Goal: Task Accomplishment & Management: Manage account settings

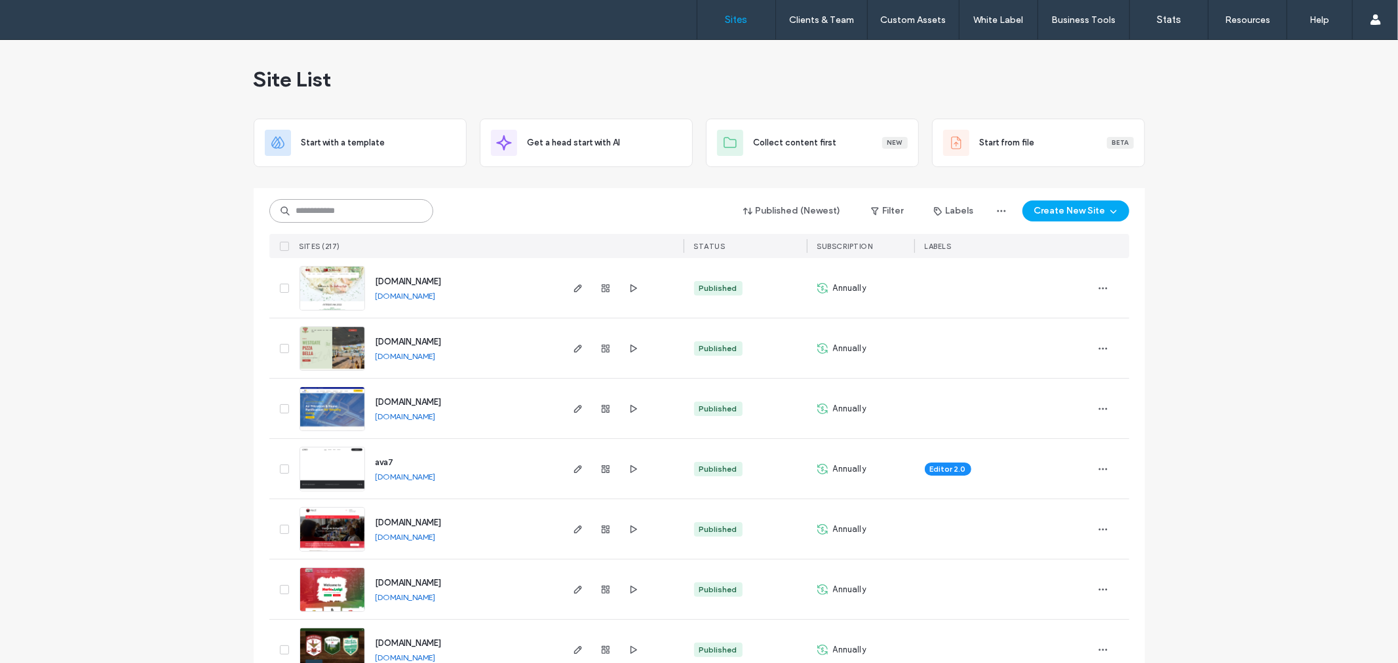
click at [337, 208] on input at bounding box center [351, 211] width 164 height 24
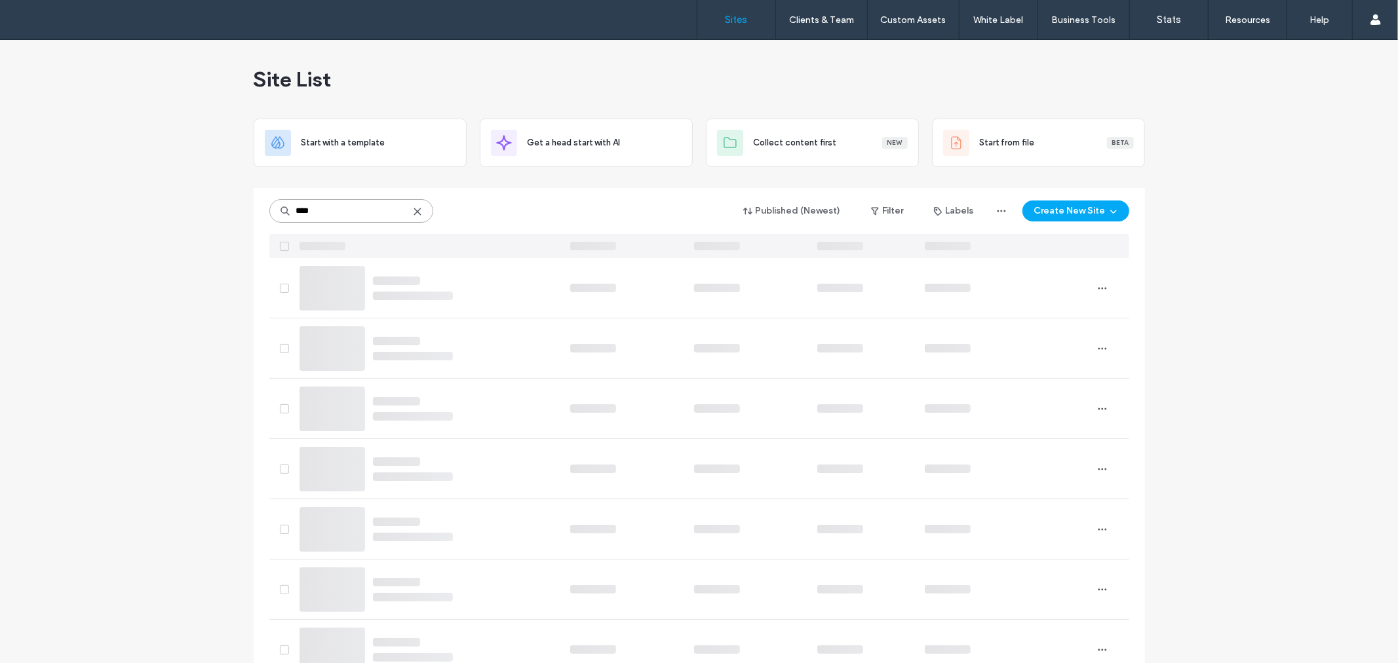
type input "****"
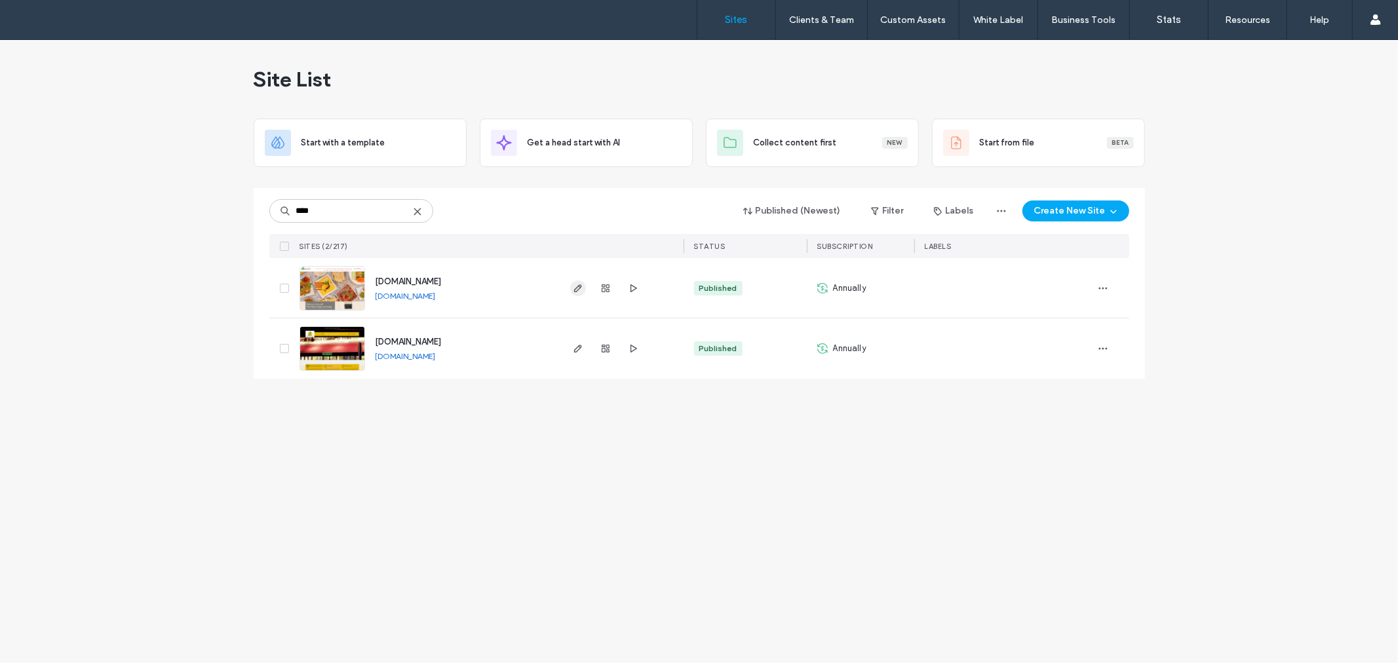
click at [578, 284] on icon "button" at bounding box center [578, 288] width 10 height 10
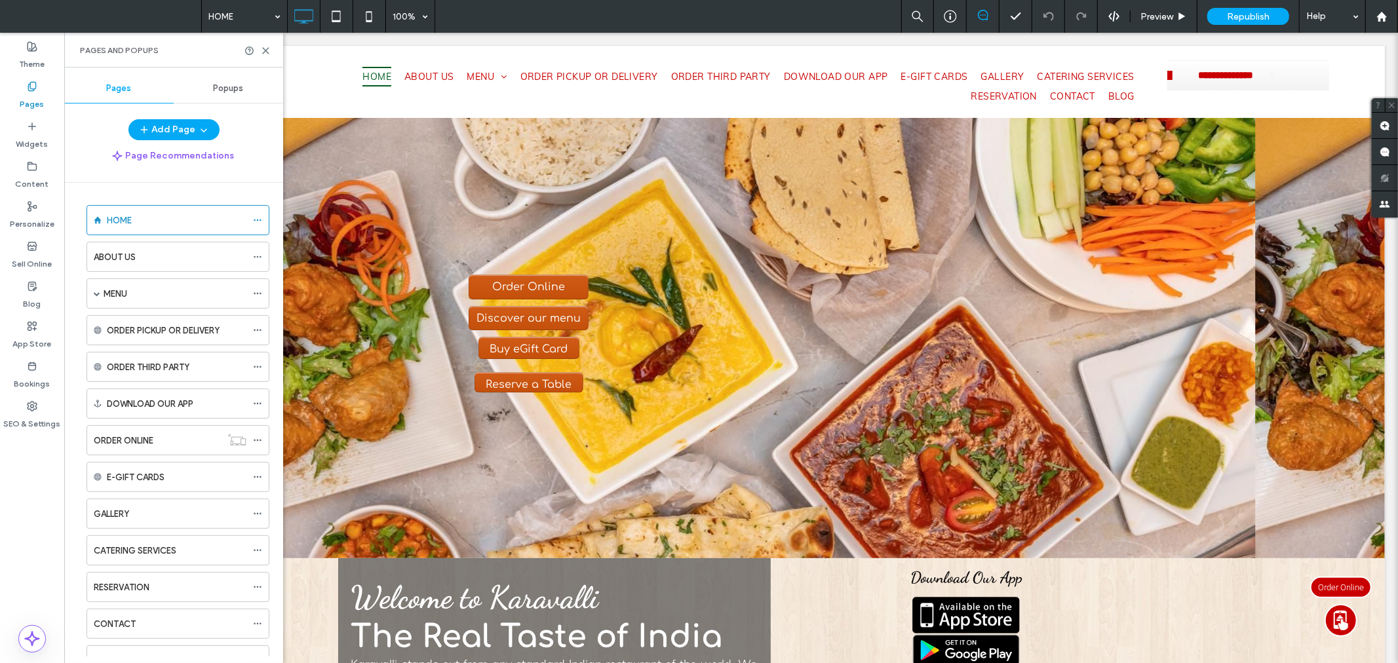
click at [31, 92] on label "Pages" at bounding box center [32, 101] width 24 height 18
click at [261, 47] on icon at bounding box center [266, 51] width 10 height 10
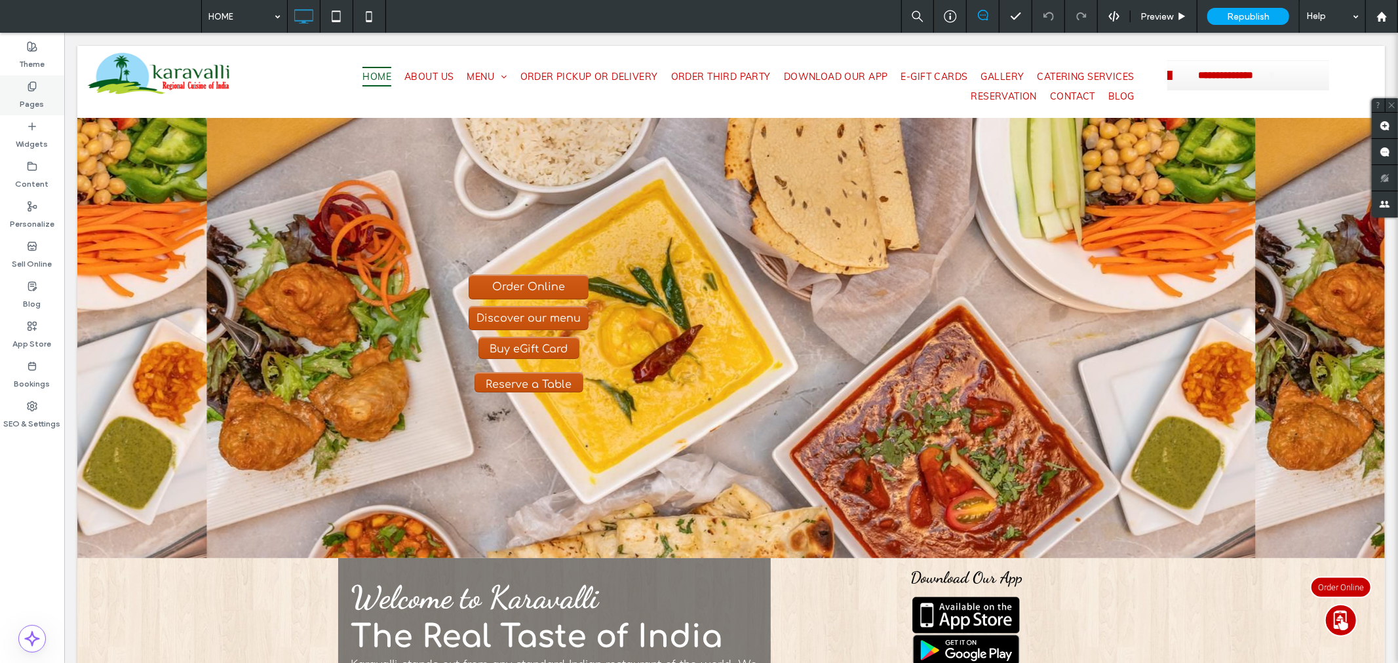
click at [16, 93] on div "Pages" at bounding box center [32, 95] width 64 height 40
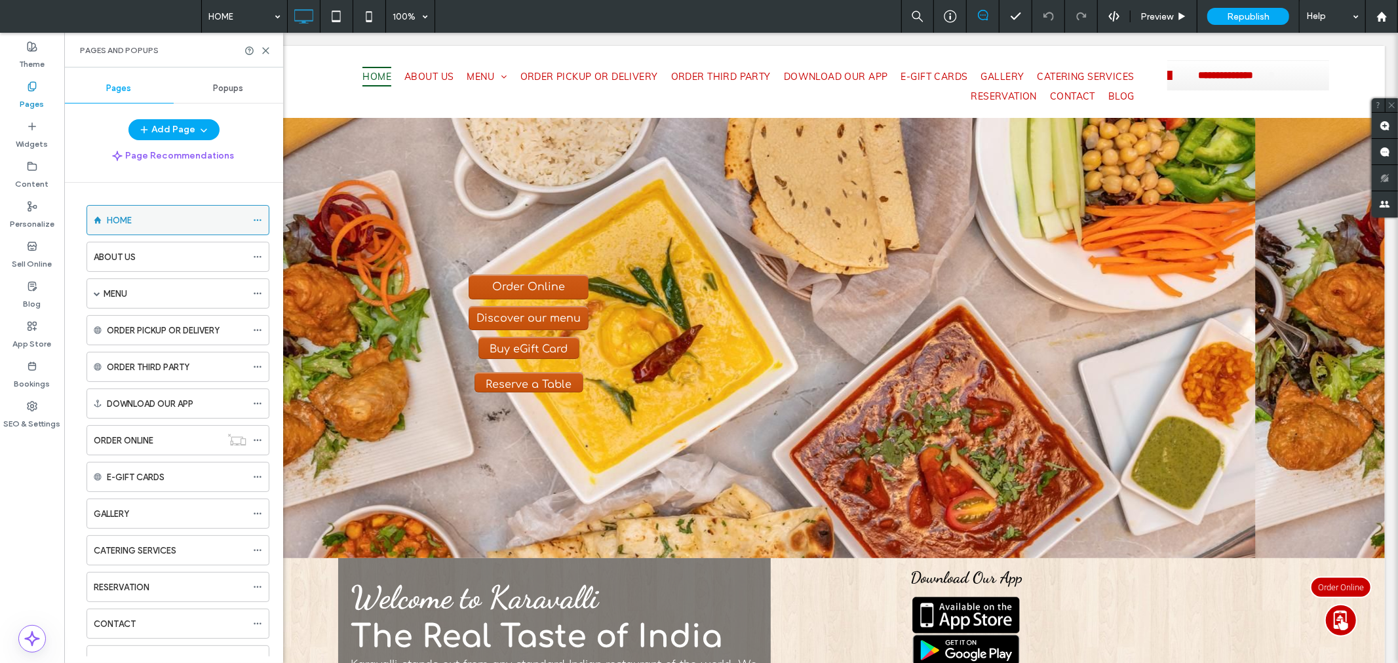
click at [256, 219] on icon at bounding box center [257, 220] width 9 height 9
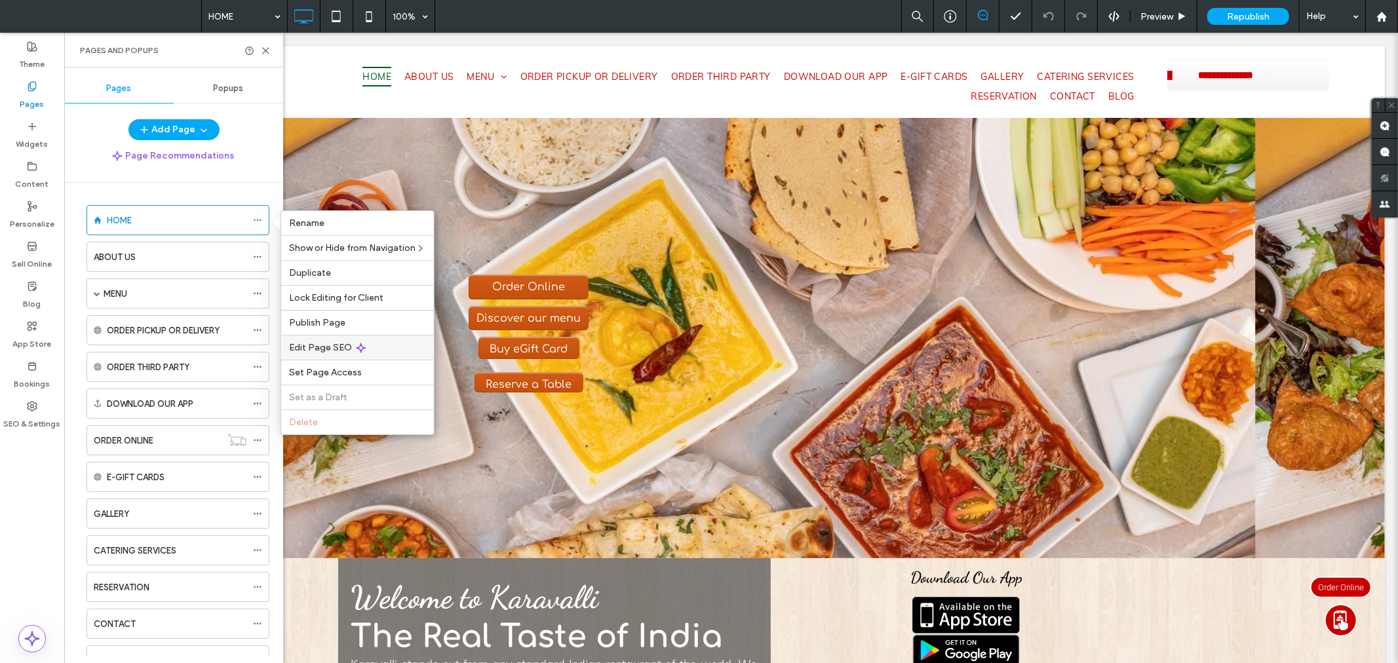
click at [326, 344] on span "Edit Page SEO" at bounding box center [320, 347] width 63 height 11
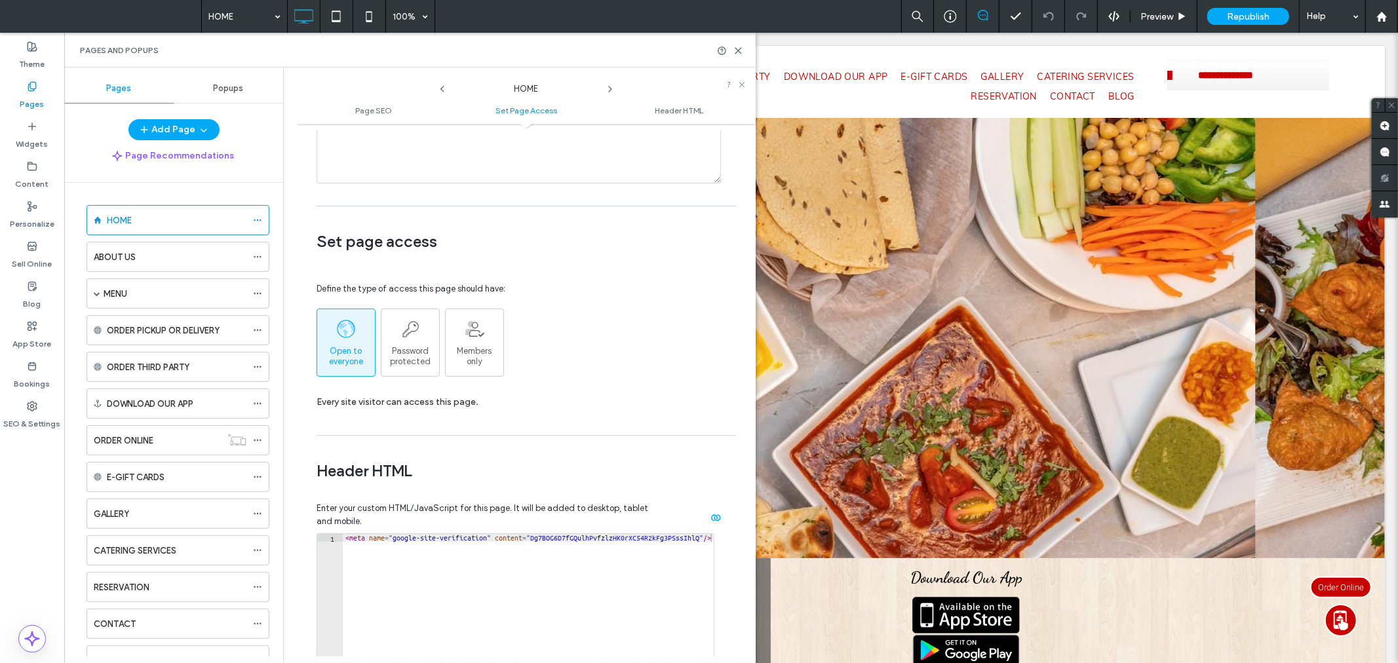
scroll to position [1068, 0]
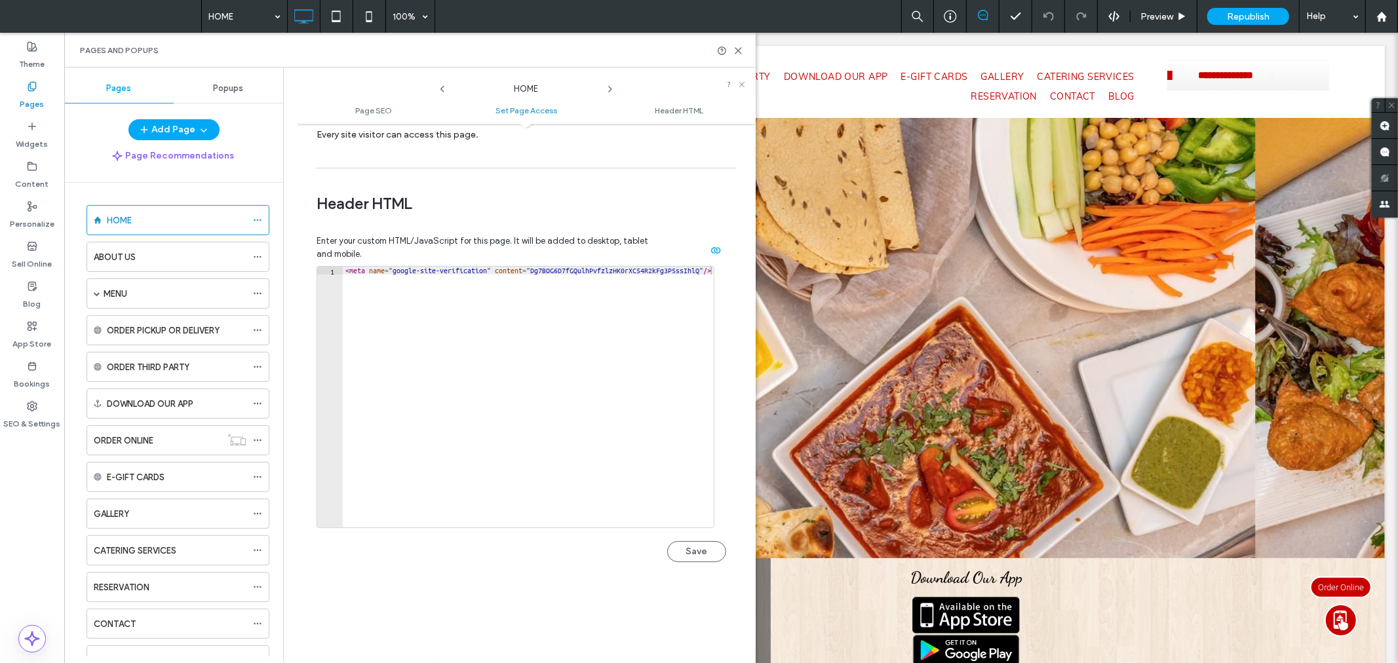
type textarea "**********"
click at [473, 274] on div "< meta name = "google-site-verification" content = "Dg7BOG6D7fGQulhPvfzlzHK0rXC…" at bounding box center [528, 399] width 371 height 265
paste textarea "Cursor at row 2"
click at [697, 558] on button "Save" at bounding box center [696, 551] width 59 height 21
click at [737, 48] on icon at bounding box center [738, 51] width 10 height 10
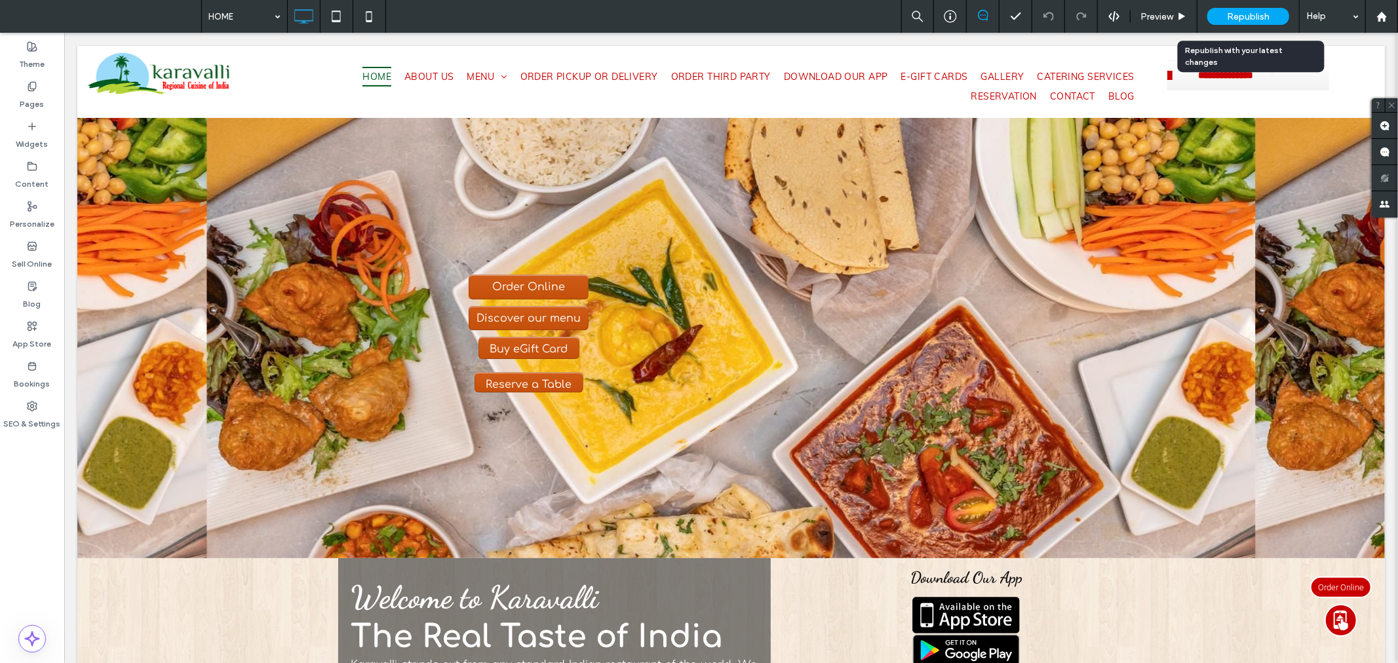
click at [1259, 18] on span "Republish" at bounding box center [1248, 16] width 43 height 11
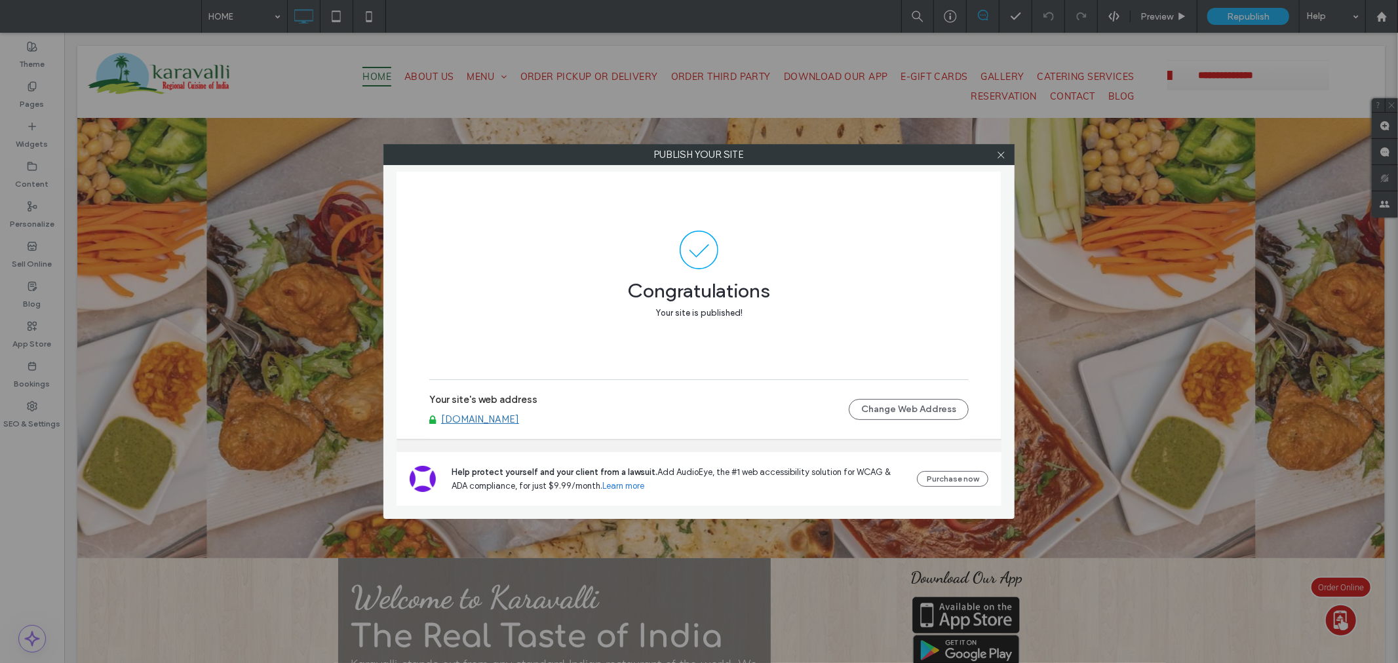
drag, startPoint x: 1003, startPoint y: 158, endPoint x: 355, endPoint y: 201, distance: 649.5
click at [1003, 158] on icon at bounding box center [1001, 155] width 10 height 10
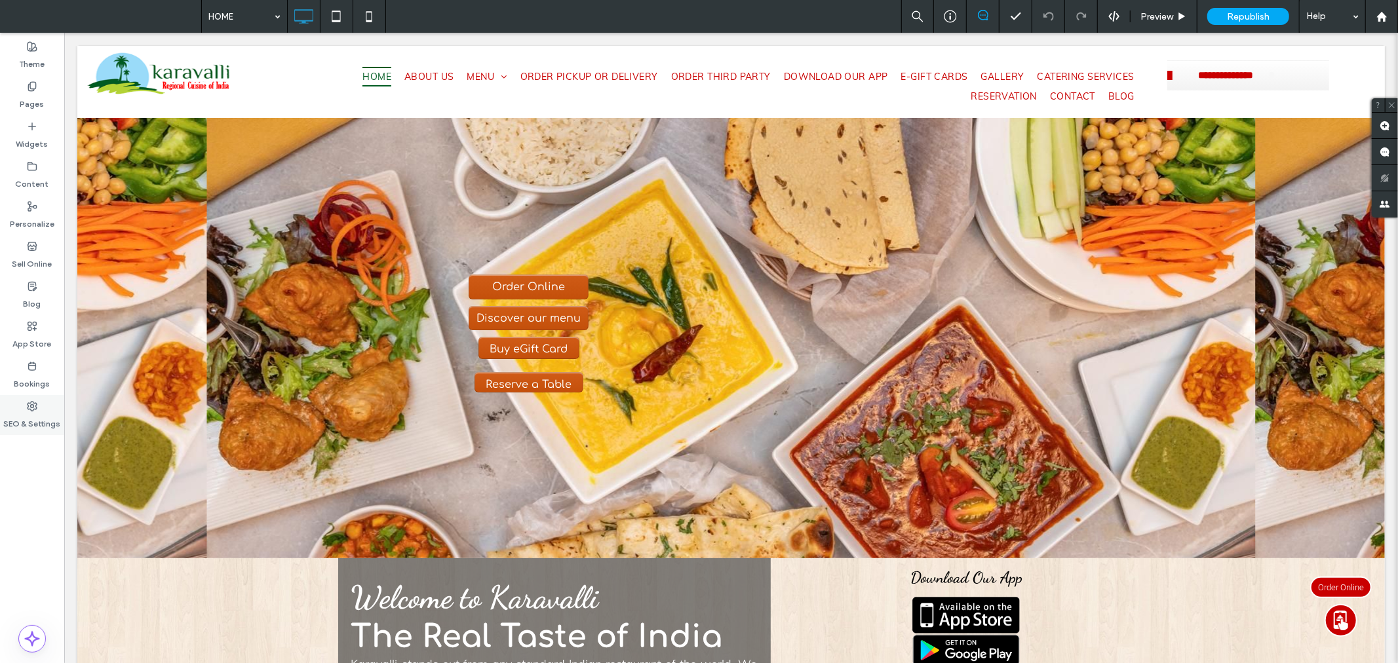
click at [33, 404] on use at bounding box center [32, 406] width 9 height 9
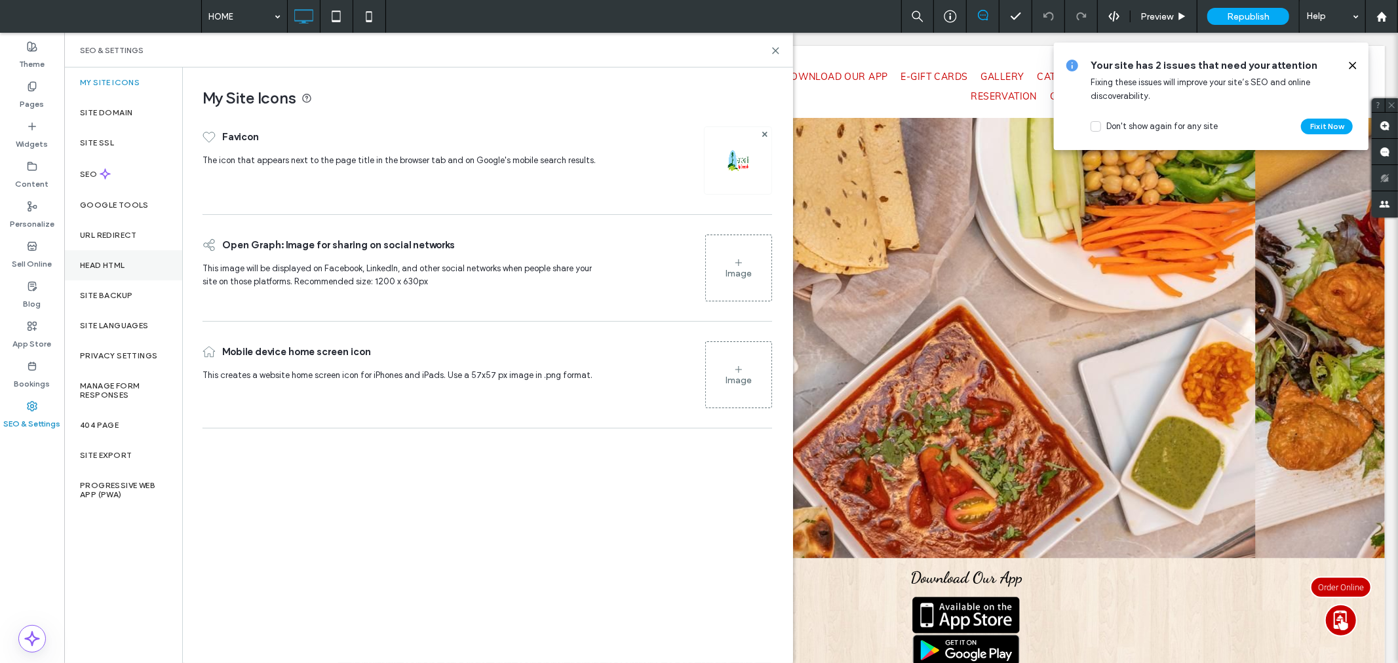
click at [139, 265] on div "Head HTML" at bounding box center [123, 265] width 118 height 30
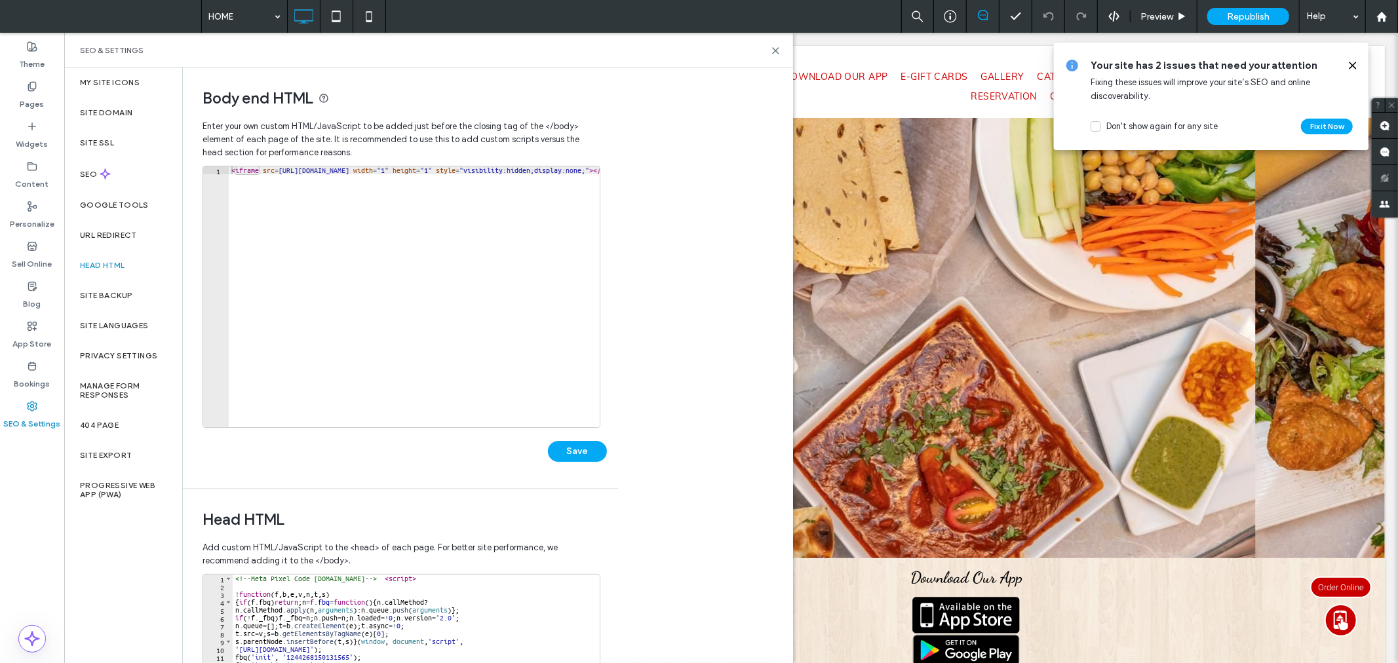
scroll to position [234, 0]
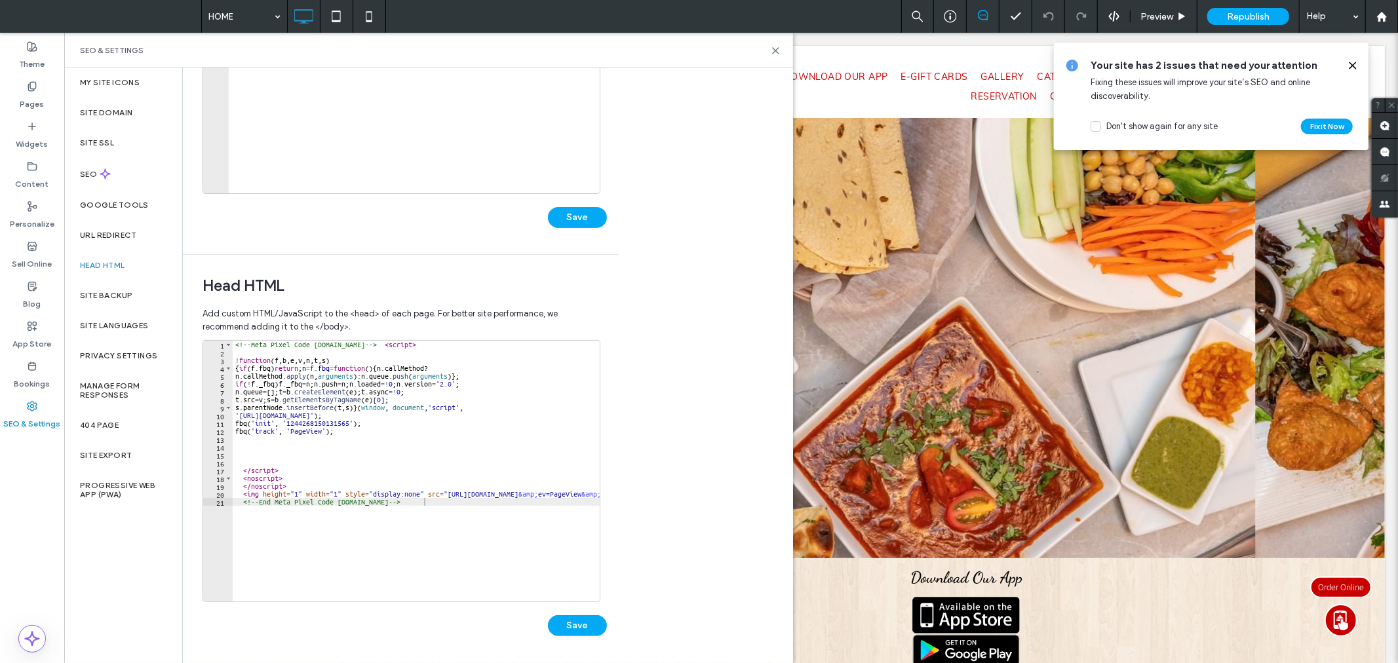
click at [459, 507] on div "<!-- Meta Pixel Code [DOMAIN_NAME] --> < script > ! function ( f , b , e , v , …" at bounding box center [500, 473] width 535 height 265
type textarea "**********"
paste textarea "Cursor at row 22"
click at [566, 620] on button "Save" at bounding box center [577, 625] width 59 height 21
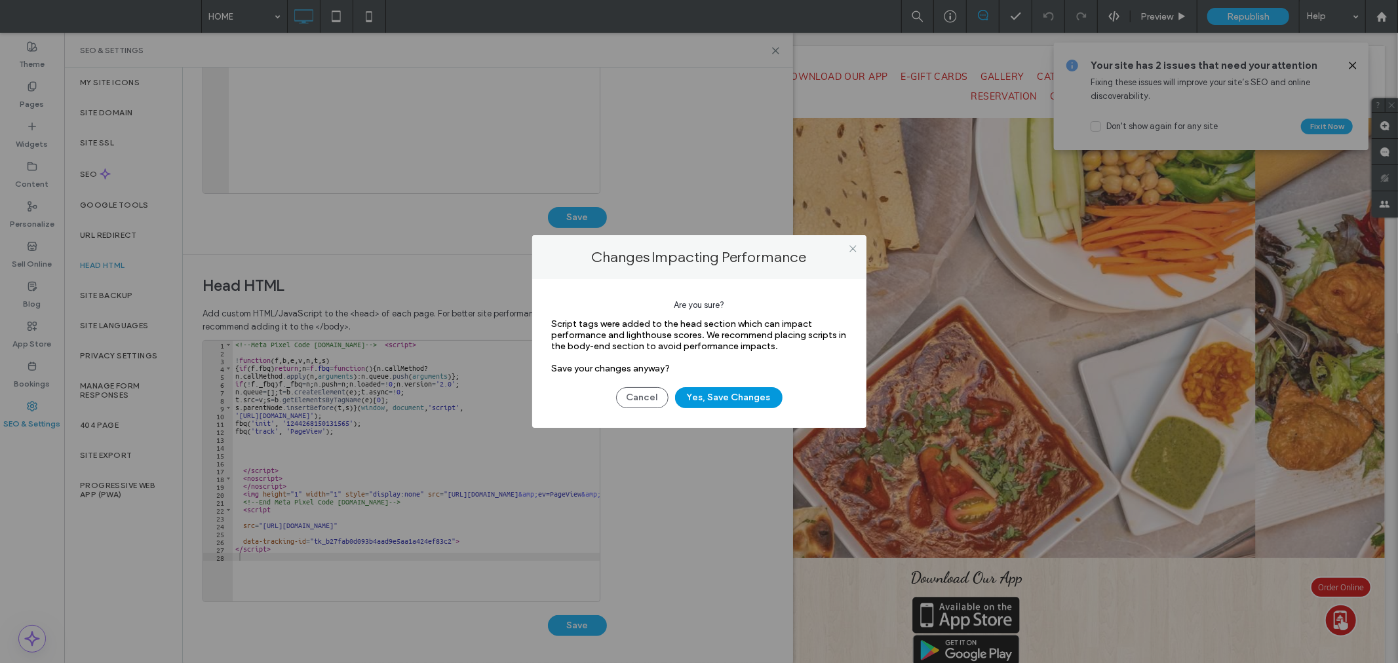
click at [735, 401] on button "Yes, Save Changes" at bounding box center [728, 397] width 107 height 21
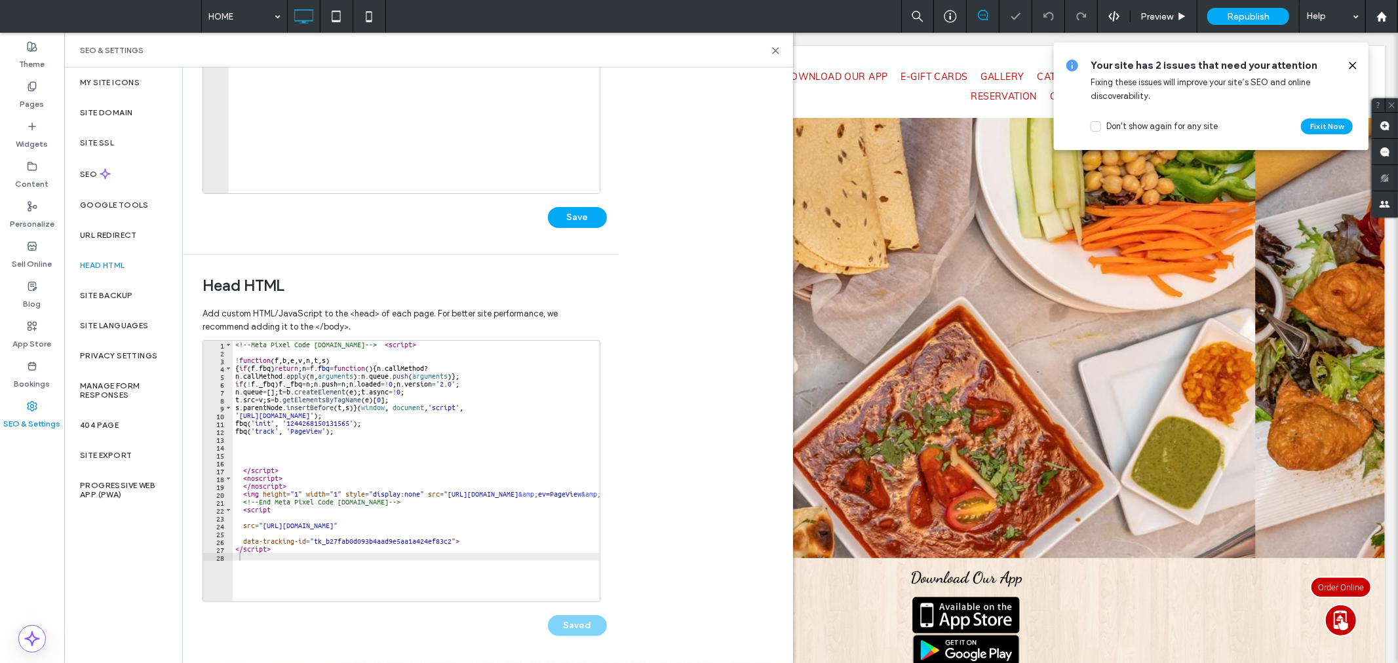
scroll to position [0, 0]
click at [34, 96] on label "Pages" at bounding box center [32, 101] width 24 height 18
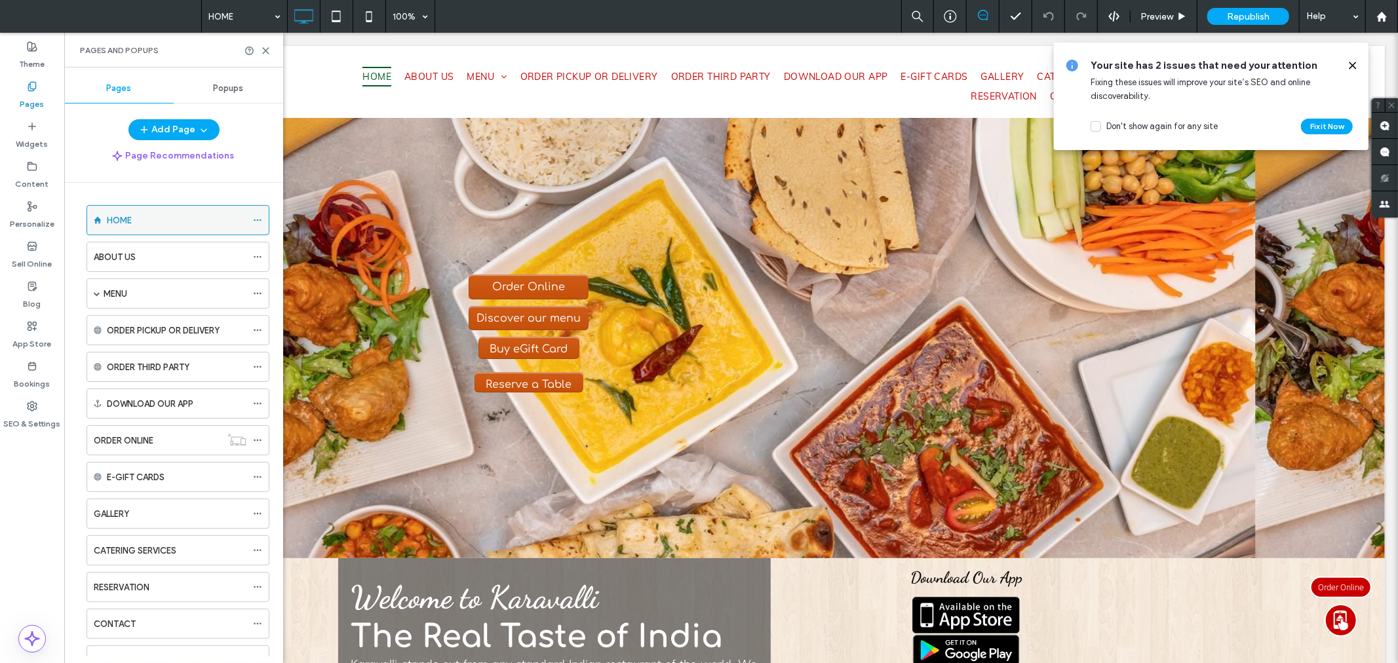
click at [260, 224] on icon at bounding box center [257, 220] width 9 height 9
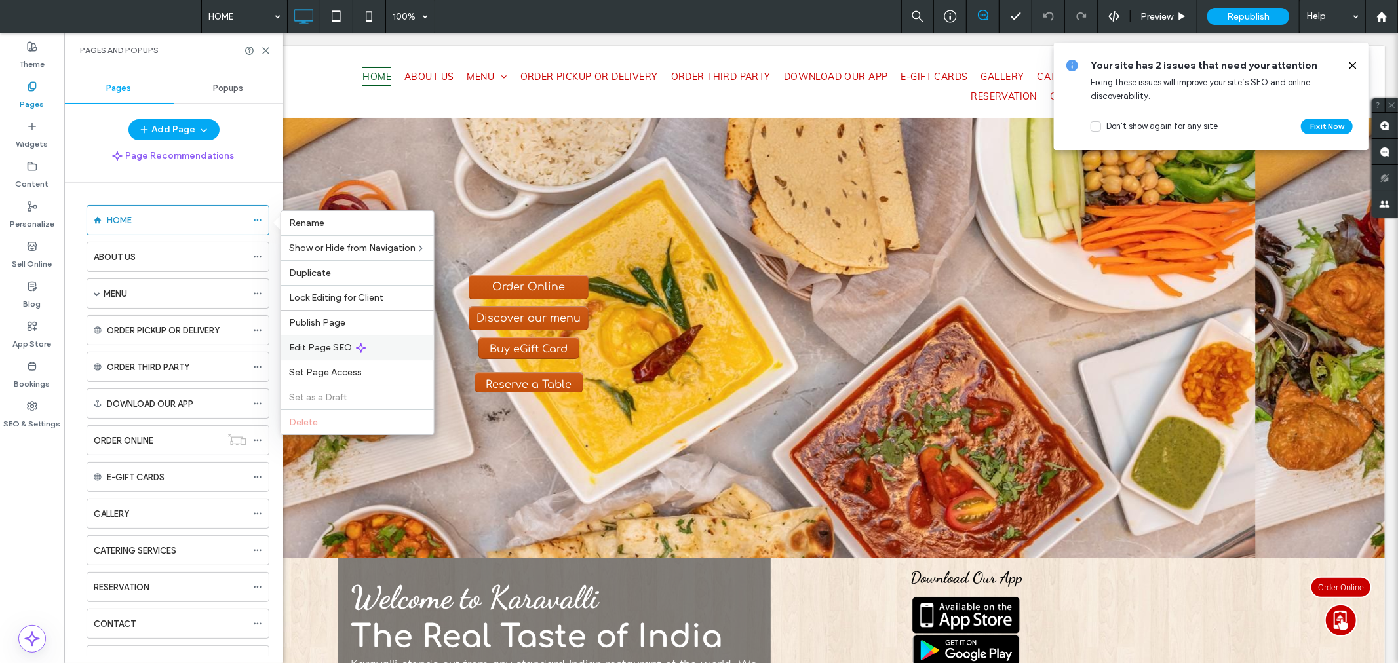
click at [331, 344] on span "Edit Page SEO" at bounding box center [320, 347] width 63 height 11
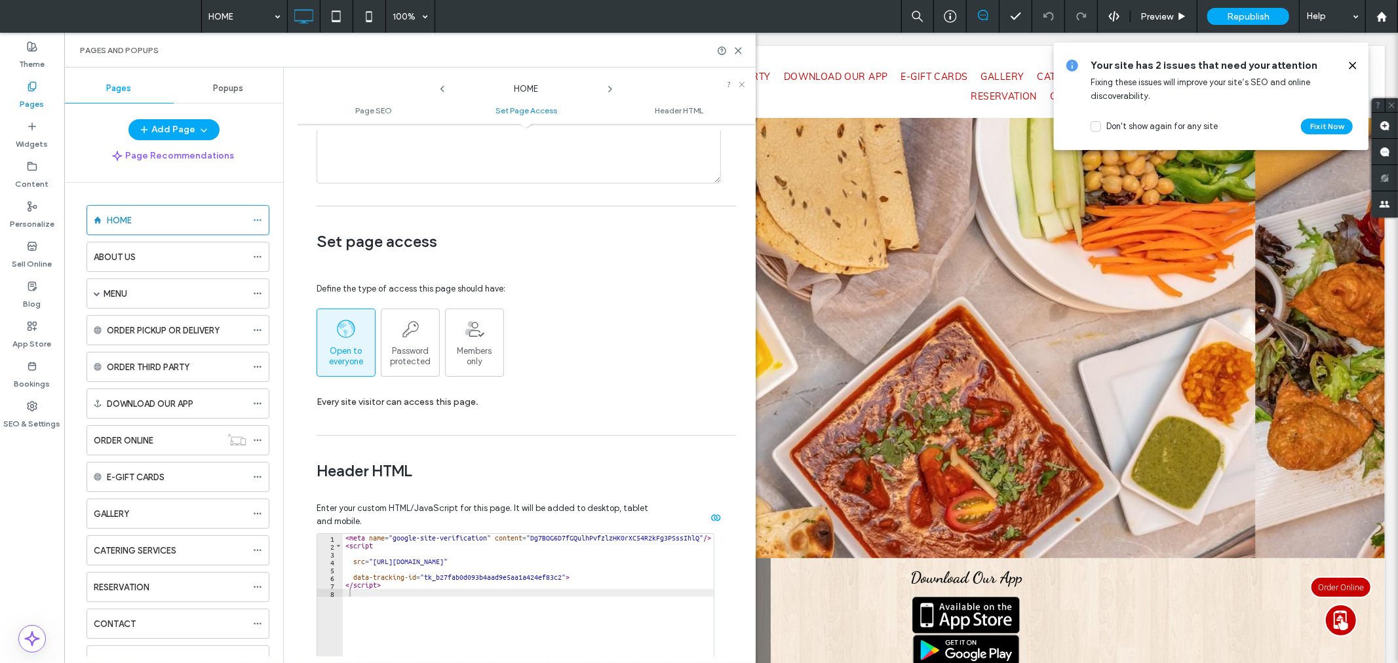
scroll to position [1068, 0]
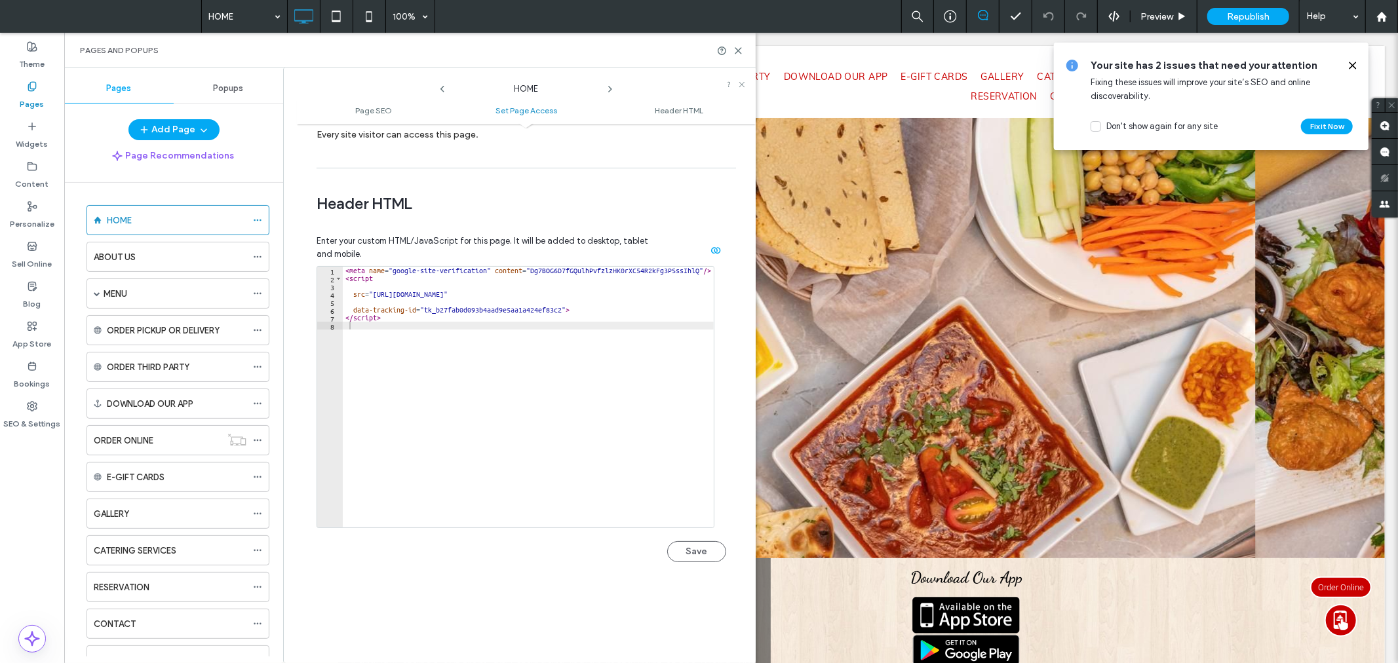
click at [424, 319] on div "< meta name = "google-site-verification" content = "Dg7BOG6D7fGQulhPvfzlzHK0rXC…" at bounding box center [528, 405] width 371 height 277
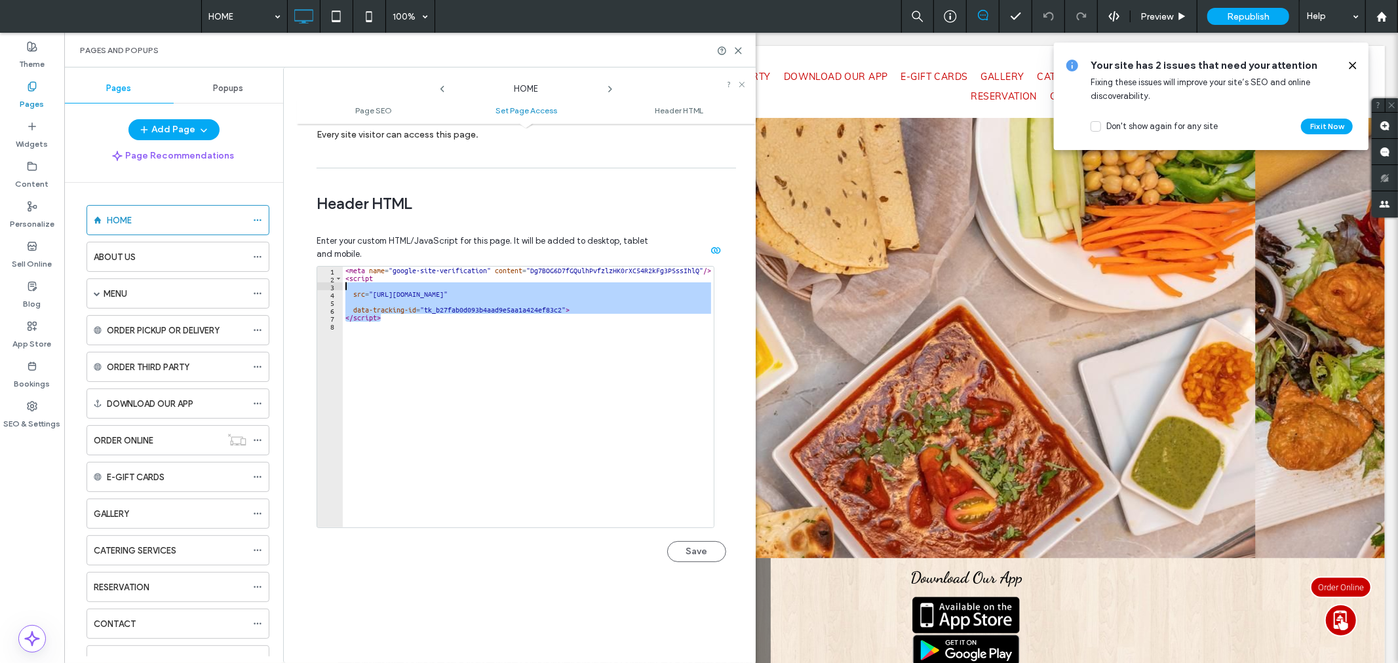
type textarea "*******"
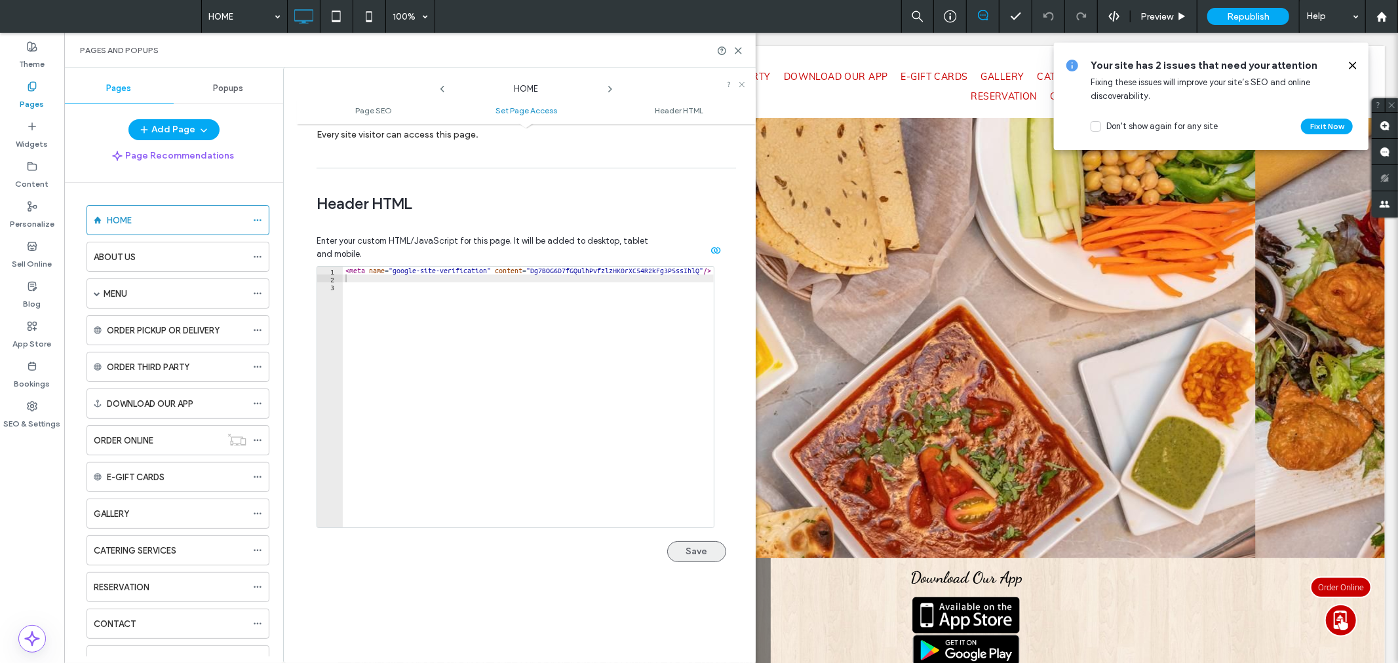
click at [696, 549] on button "Save" at bounding box center [696, 551] width 59 height 21
click at [739, 54] on icon at bounding box center [738, 51] width 10 height 10
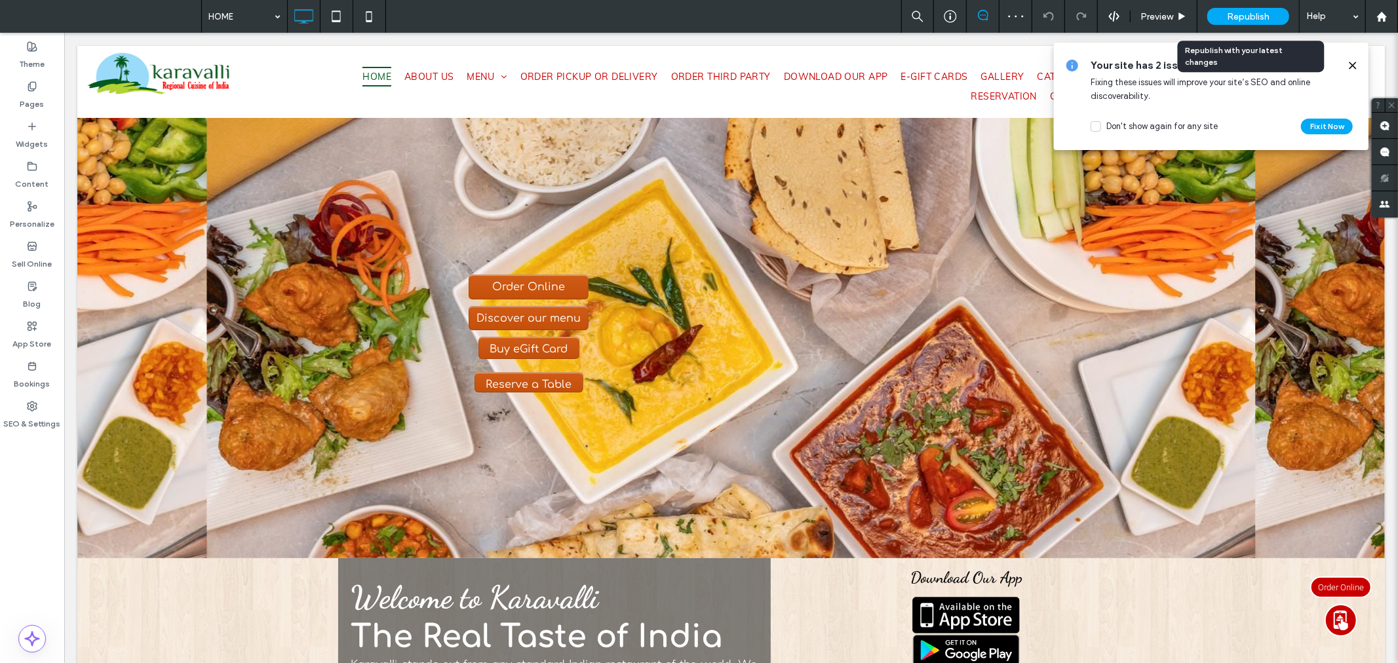
click at [1261, 22] on div "Republish" at bounding box center [1248, 16] width 82 height 17
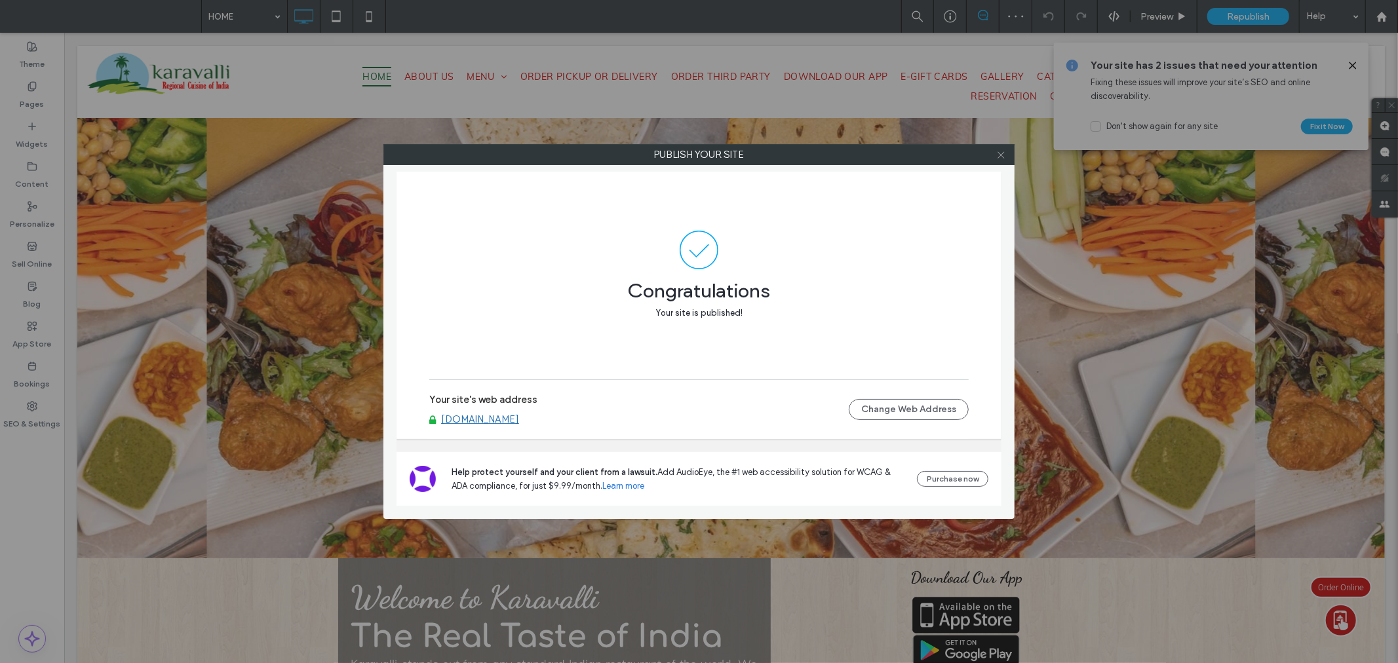
click at [998, 154] on icon at bounding box center [1001, 155] width 10 height 10
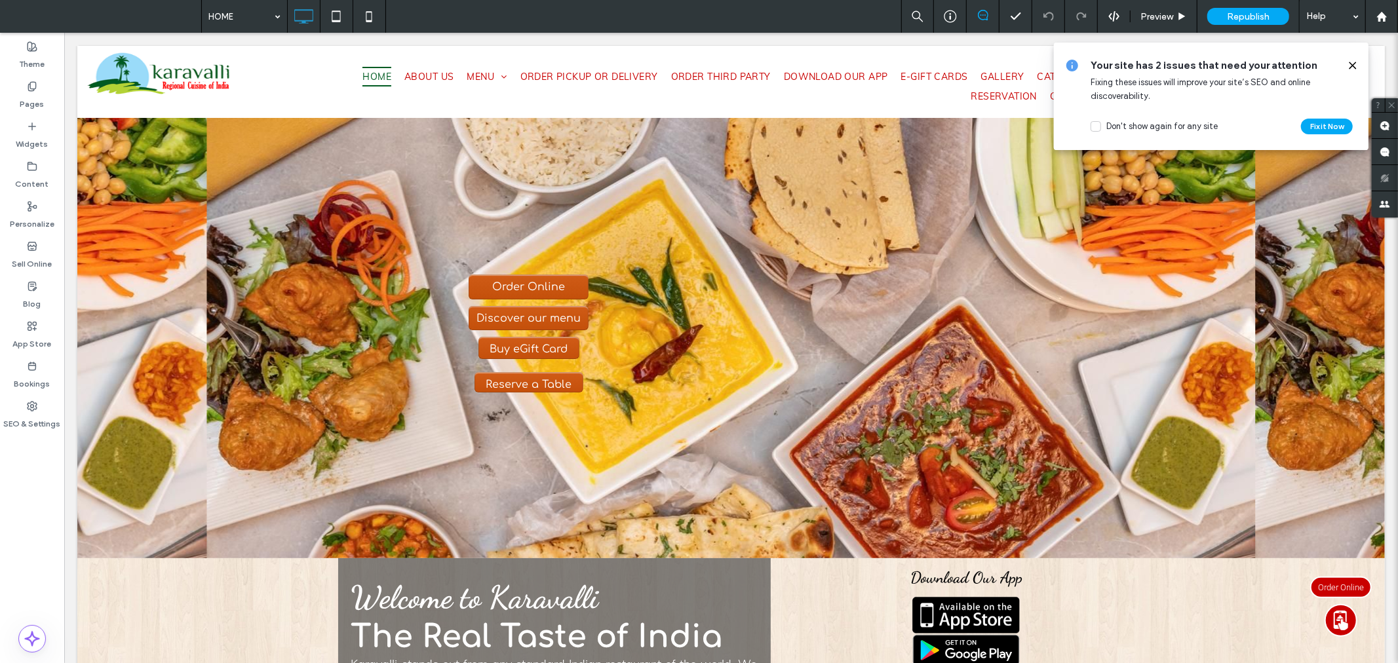
drag, startPoint x: 1353, startPoint y: 59, endPoint x: 1271, endPoint y: 44, distance: 83.9
click at [1353, 59] on span at bounding box center [1352, 65] width 10 height 14
